Goal: Task Accomplishment & Management: Manage account settings

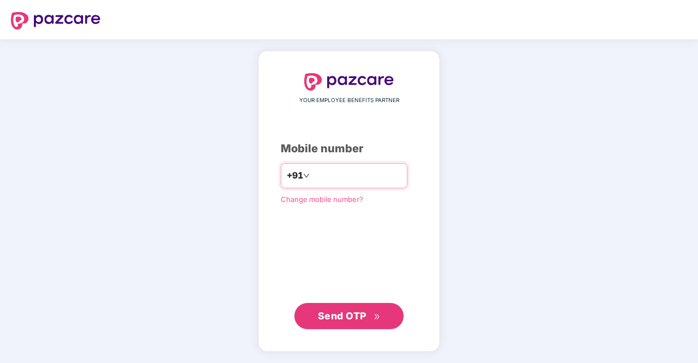
click at [329, 173] on input "number" at bounding box center [357, 175] width 90 height 17
type input "**********"
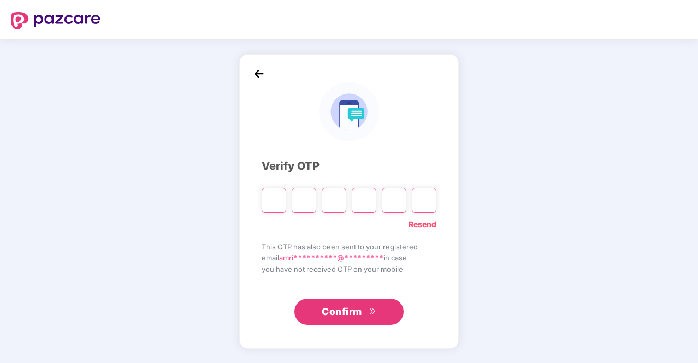
type input "*"
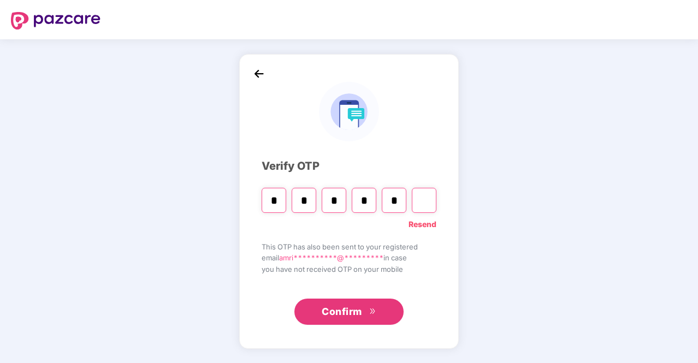
type input "*"
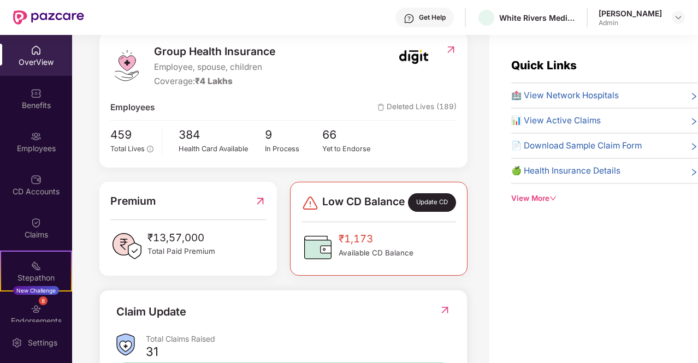
scroll to position [143, 0]
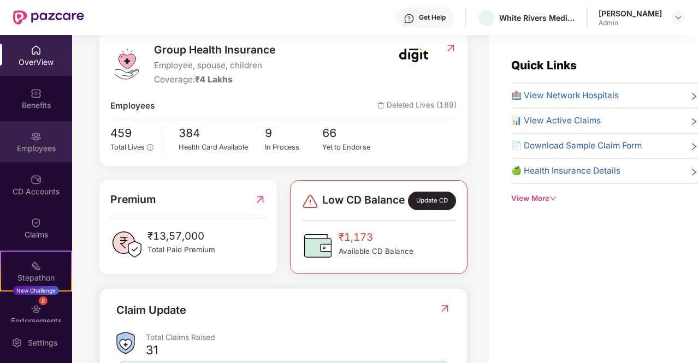
click at [28, 158] on div "Employees" at bounding box center [36, 141] width 72 height 41
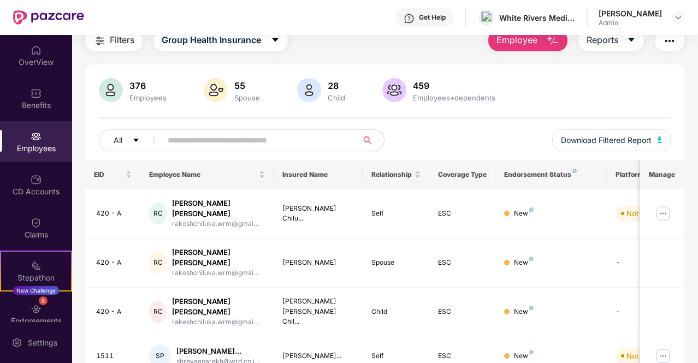
scroll to position [0, 0]
